Goal: Browse casually

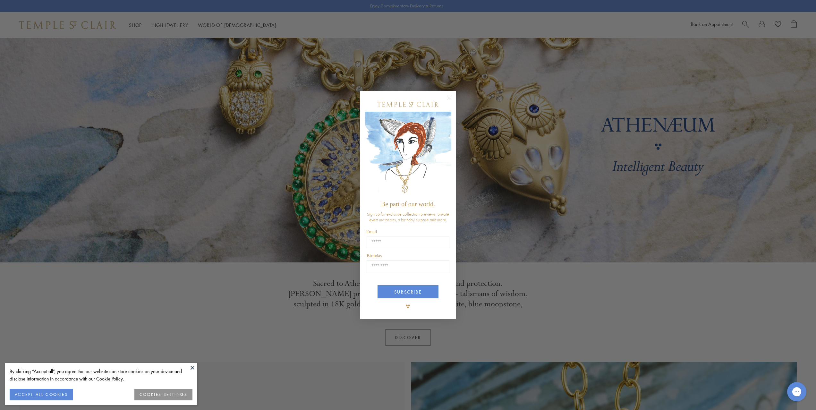
click at [452, 97] on circle "Close dialog" at bounding box center [449, 98] width 8 height 8
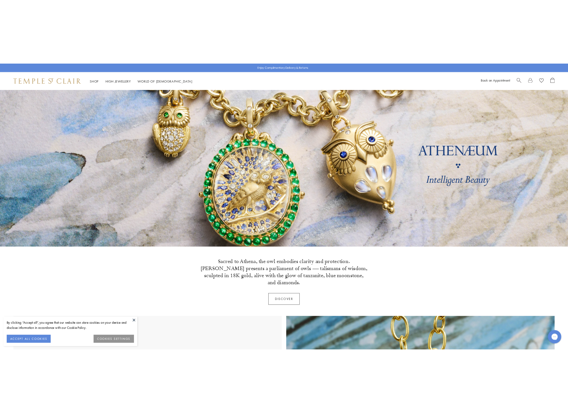
scroll to position [1, 0]
